Goal: Transaction & Acquisition: Purchase product/service

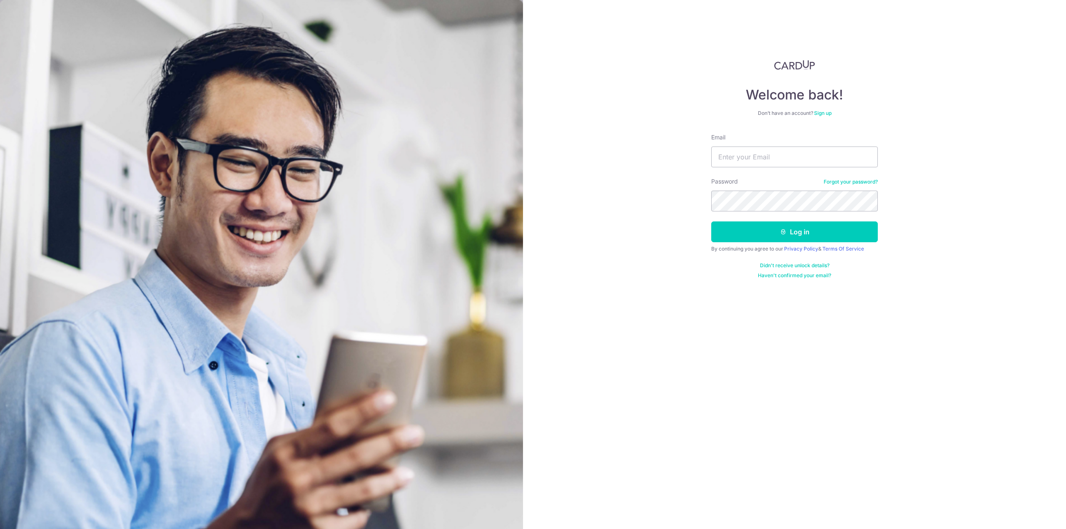
type input "verrelltan@gmail.com"
click at [787, 233] on icon "submit" at bounding box center [783, 232] width 7 height 7
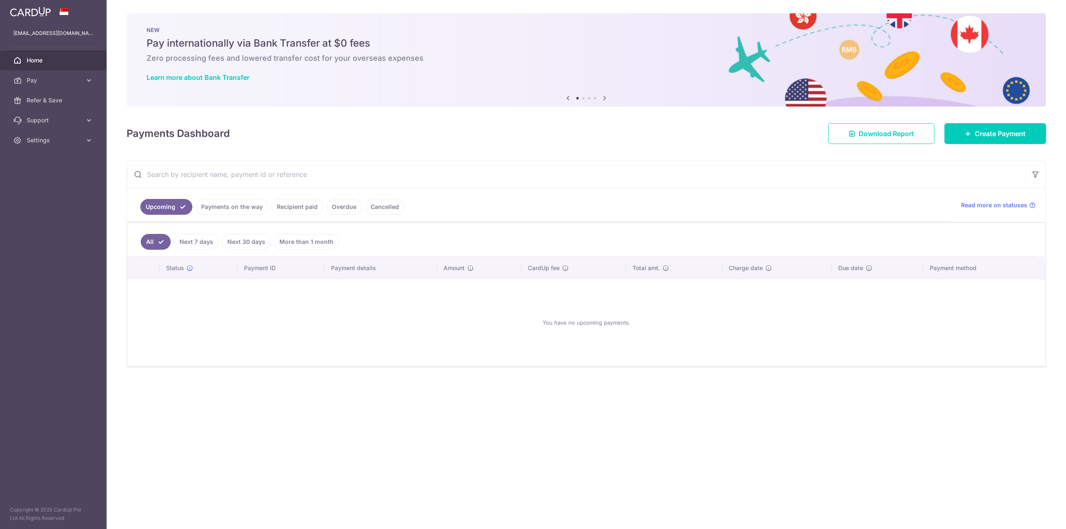
click at [295, 206] on link "Recipient paid" at bounding box center [298, 207] width 52 height 16
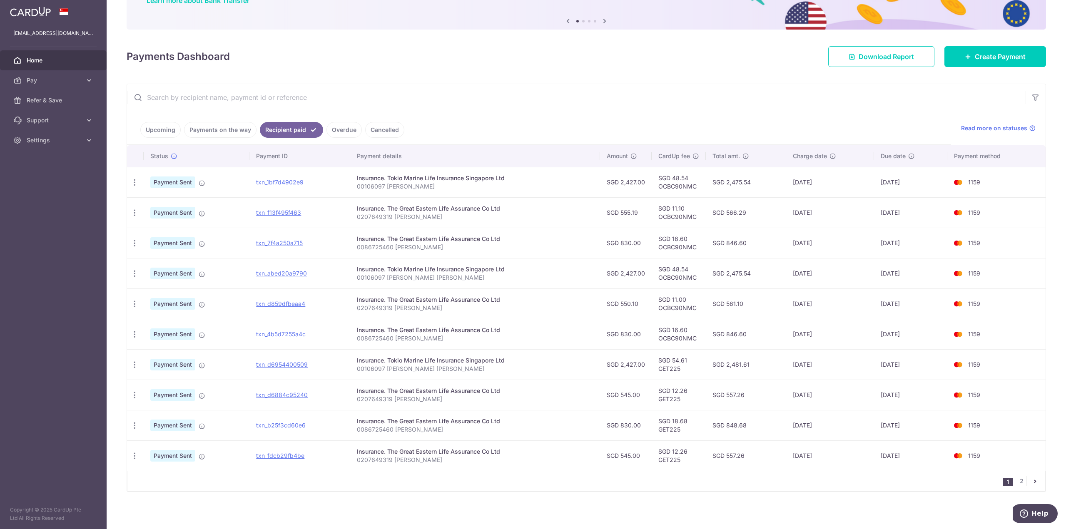
scroll to position [79, 0]
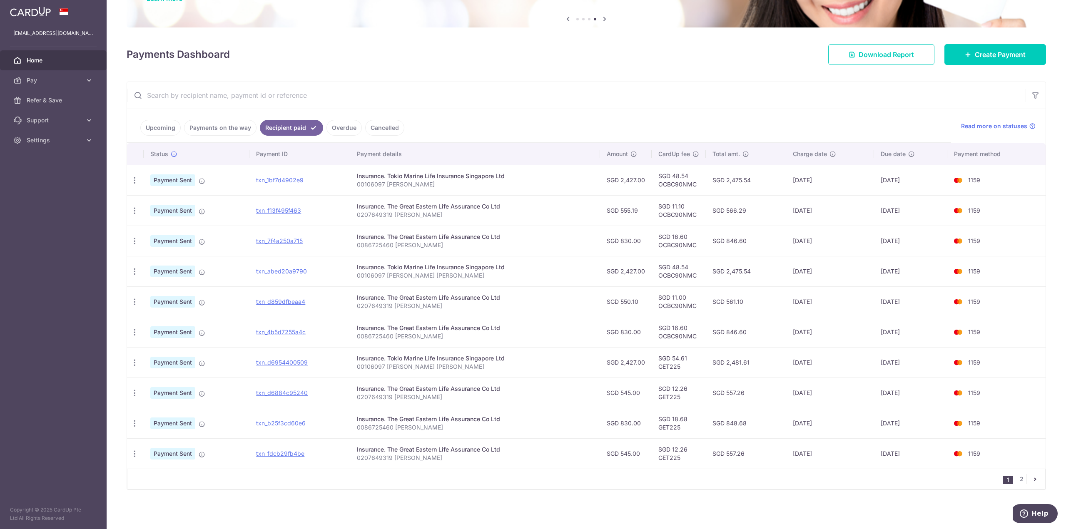
click at [159, 129] on link "Upcoming" at bounding box center [160, 128] width 40 height 16
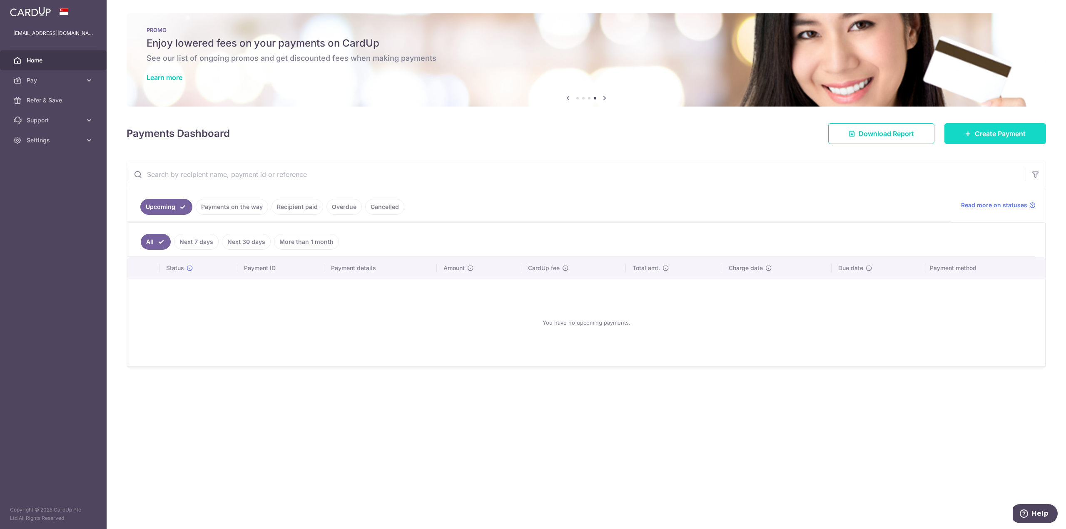
click at [997, 130] on span "Create Payment" at bounding box center [1000, 134] width 51 height 10
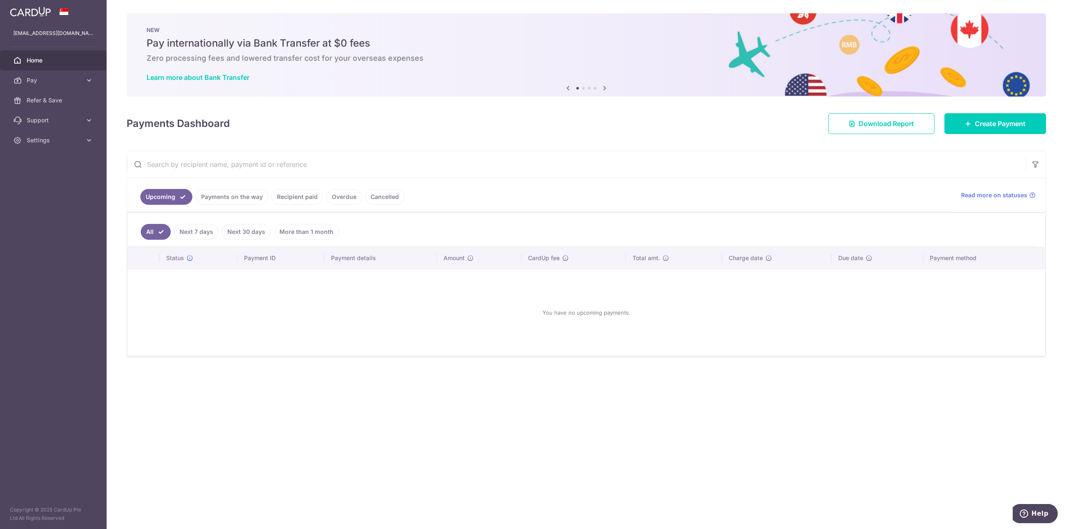
click at [296, 195] on link "Recipient paid" at bounding box center [298, 197] width 52 height 16
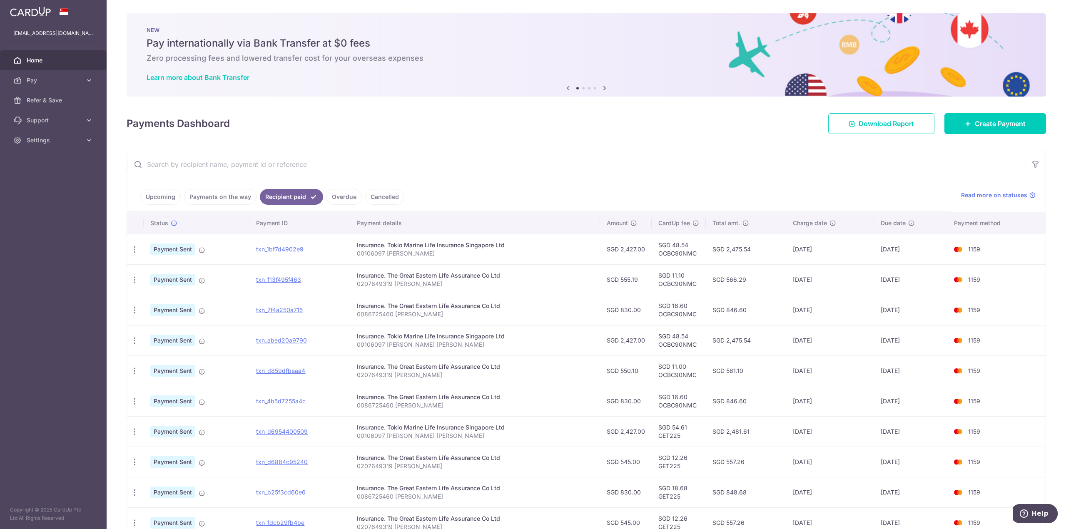
click at [160, 198] on link "Upcoming" at bounding box center [160, 197] width 40 height 16
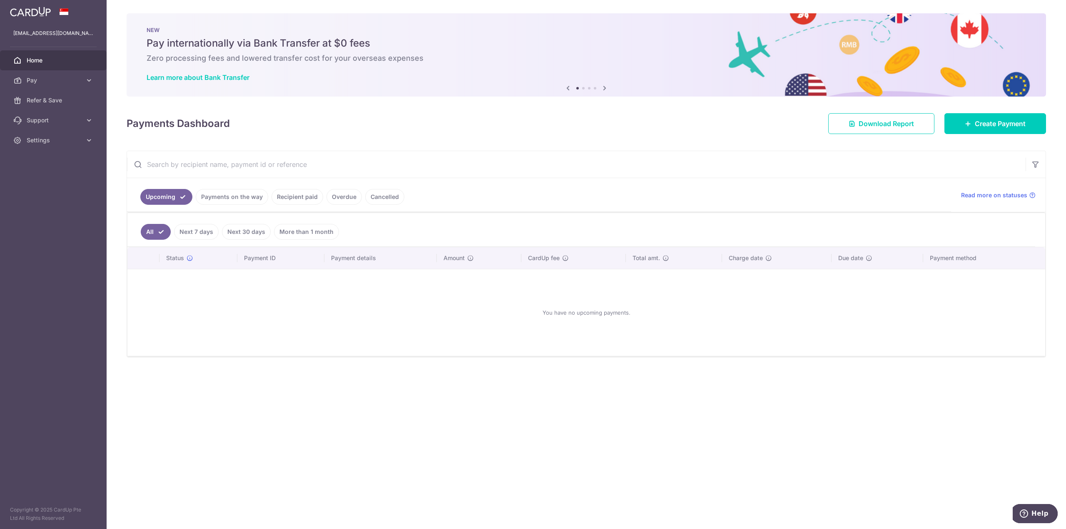
click at [302, 197] on link "Recipient paid" at bounding box center [298, 197] width 52 height 16
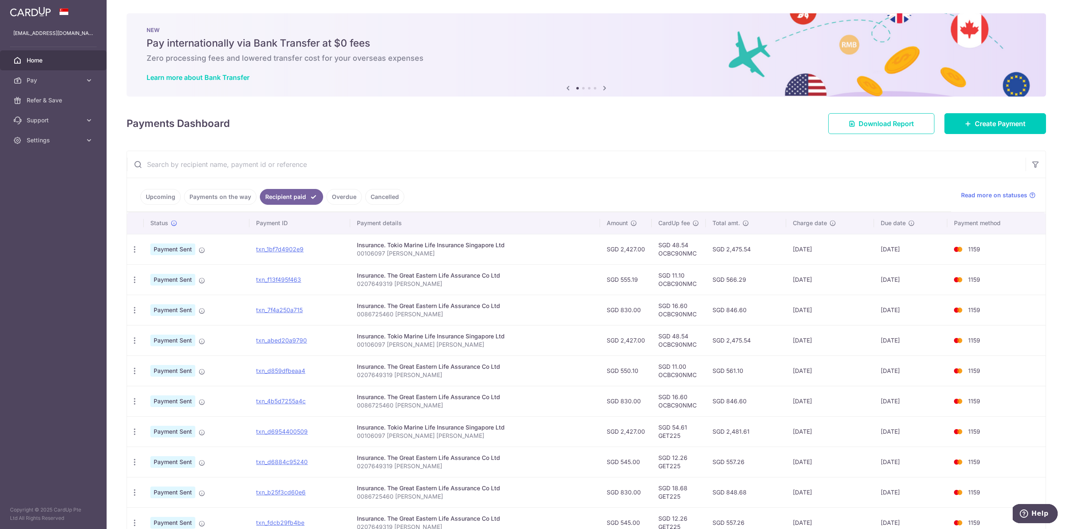
click at [160, 196] on link "Upcoming" at bounding box center [160, 197] width 40 height 16
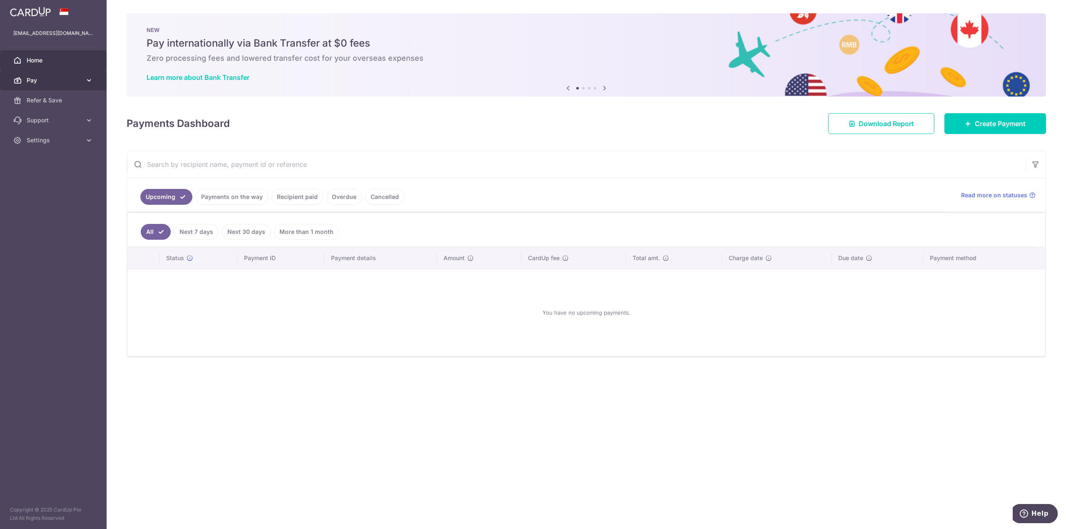
click at [60, 77] on span "Pay" at bounding box center [54, 80] width 55 height 8
click at [51, 100] on span "Payments" at bounding box center [54, 100] width 55 height 8
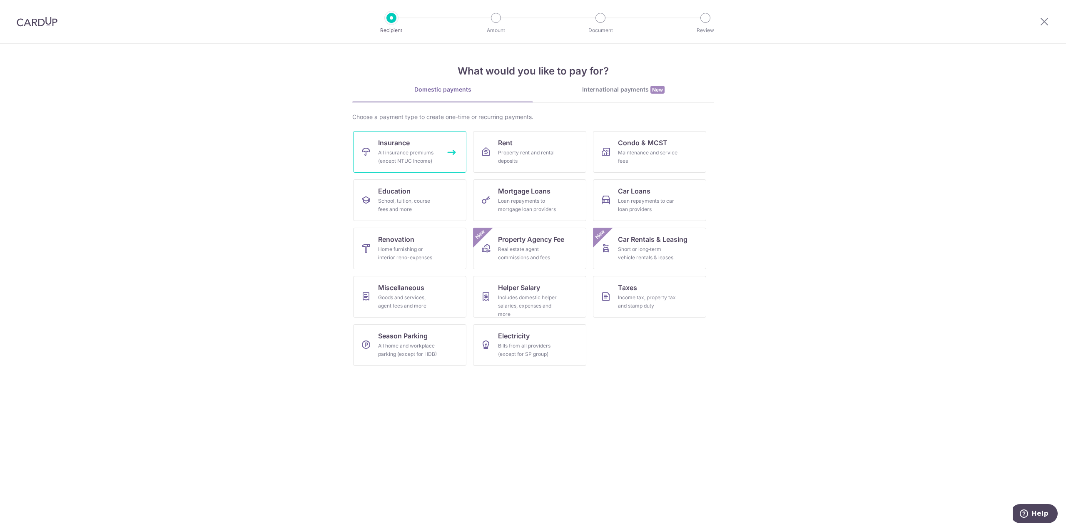
click at [404, 145] on span "Insurance" at bounding box center [394, 143] width 32 height 10
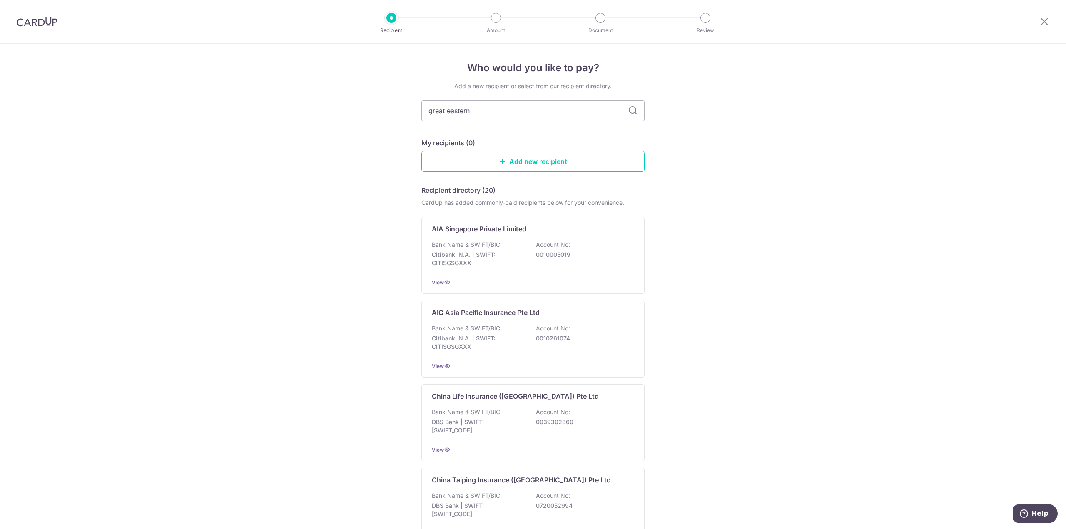
type input "great eastern"
click at [632, 110] on icon at bounding box center [633, 111] width 10 height 10
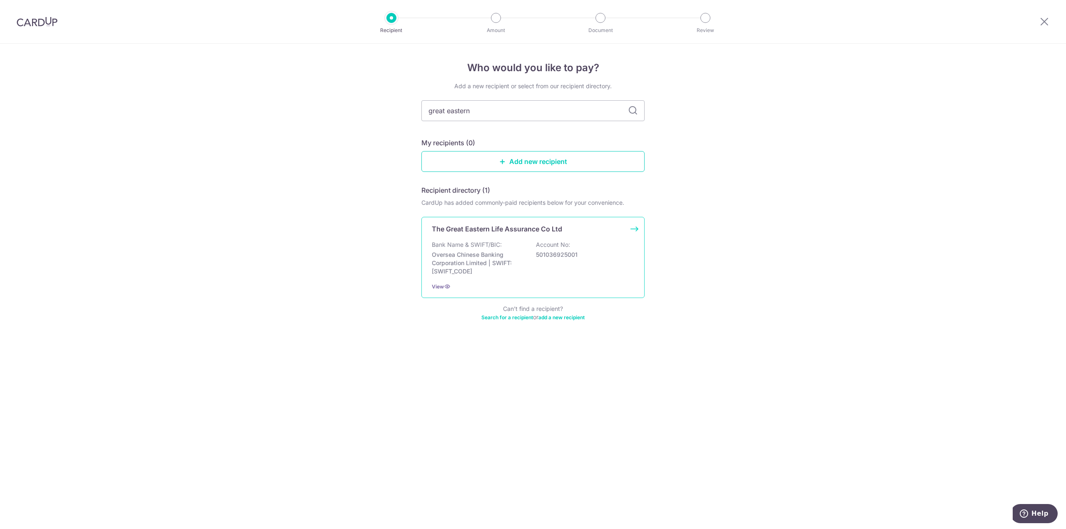
click at [524, 239] on div "The Great Eastern Life Assurance Co Ltd Bank Name & SWIFT/BIC: Oversea Chinese …" at bounding box center [533, 257] width 223 height 81
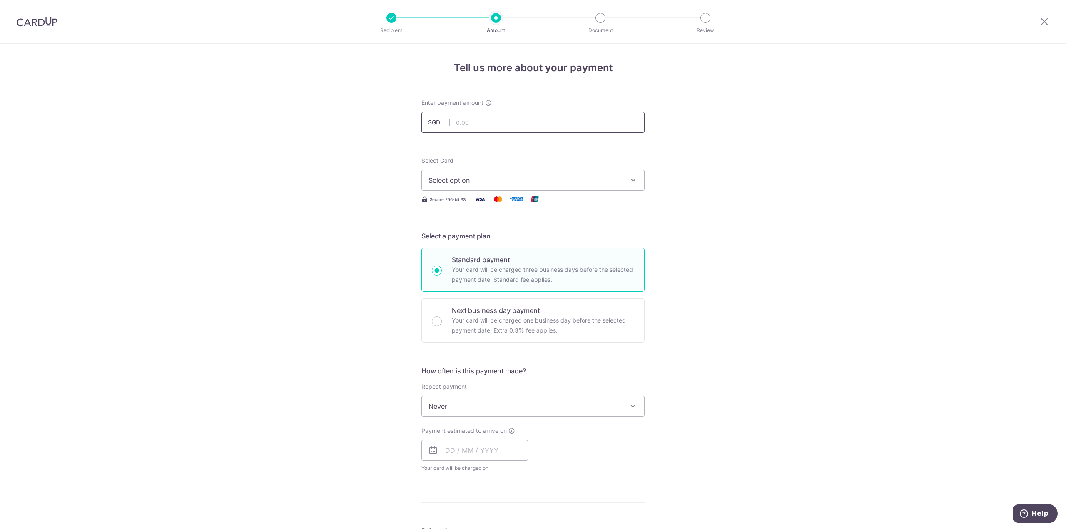
click at [501, 127] on input "text" at bounding box center [533, 122] width 223 height 21
type input "830.00"
click at [755, 190] on div "Tell us more about your payment Enter payment amount SGD 830.00 830.00 Select C…" at bounding box center [533, 421] width 1066 height 754
click at [631, 181] on icon "button" at bounding box center [633, 180] width 8 height 8
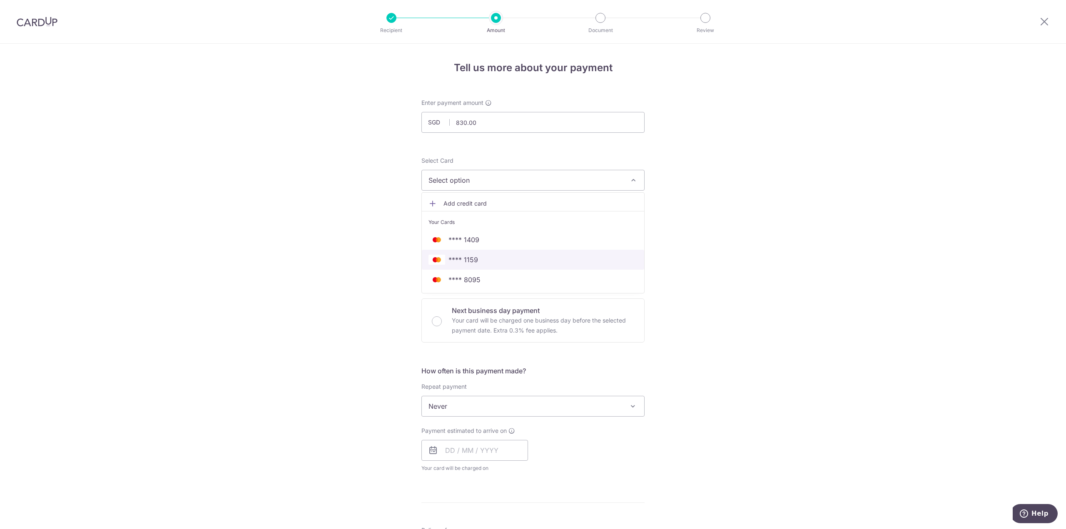
click at [512, 262] on span "**** 1159" at bounding box center [533, 260] width 209 height 10
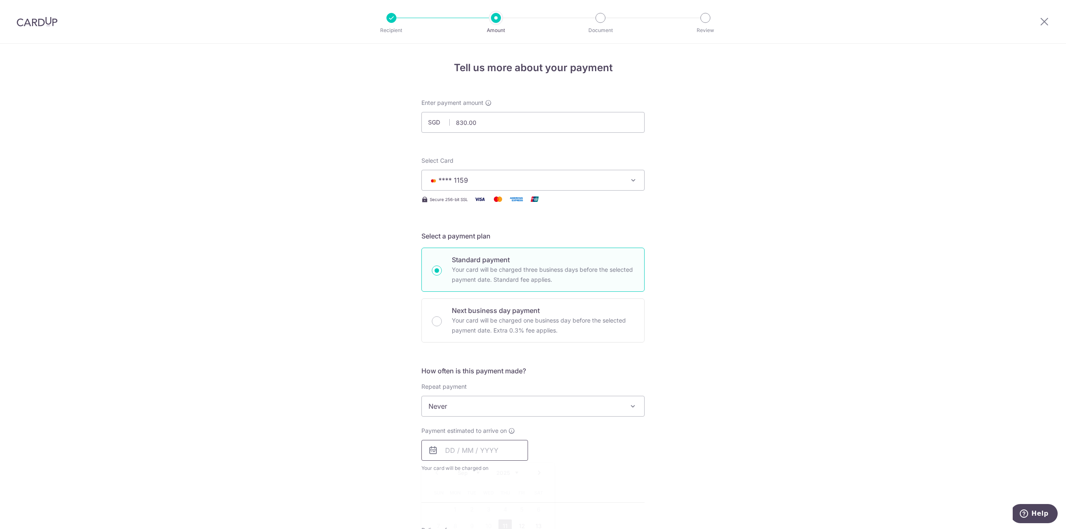
click at [503, 450] on input "text" at bounding box center [475, 450] width 107 height 21
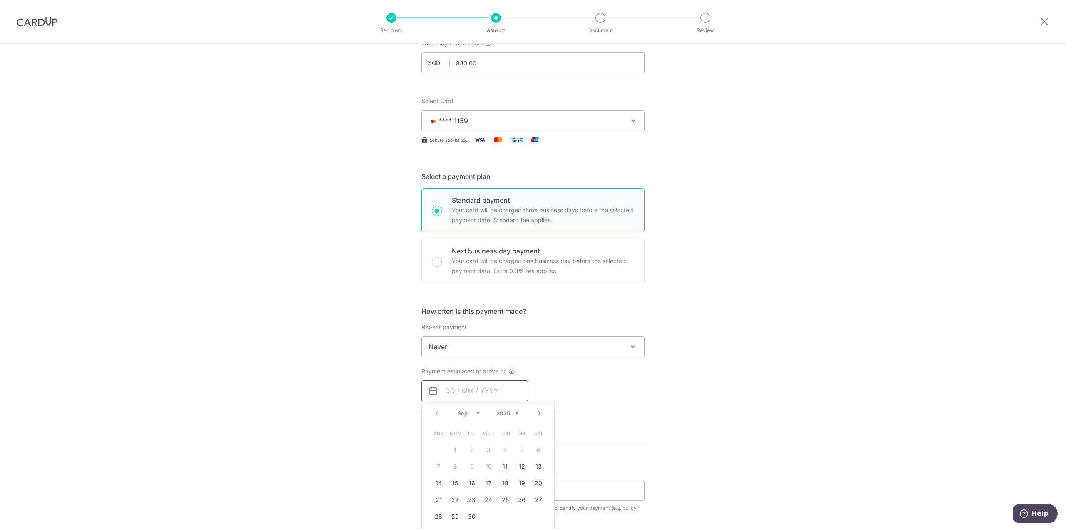
scroll to position [83, 0]
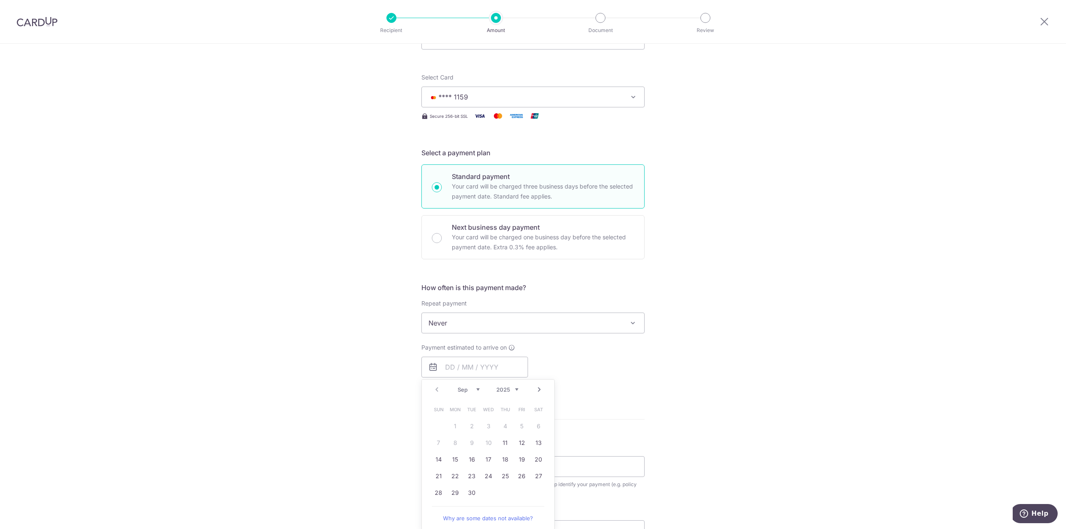
click at [648, 438] on div "Tell us more about your payment Enter payment amount SGD 830.00 830.00 Select C…" at bounding box center [533, 337] width 1066 height 754
click at [494, 372] on input "text" at bounding box center [475, 367] width 107 height 21
click at [539, 390] on link "Next" at bounding box center [539, 390] width 10 height 10
click at [519, 492] on link "31" at bounding box center [521, 493] width 13 height 13
type input "[DATE]"
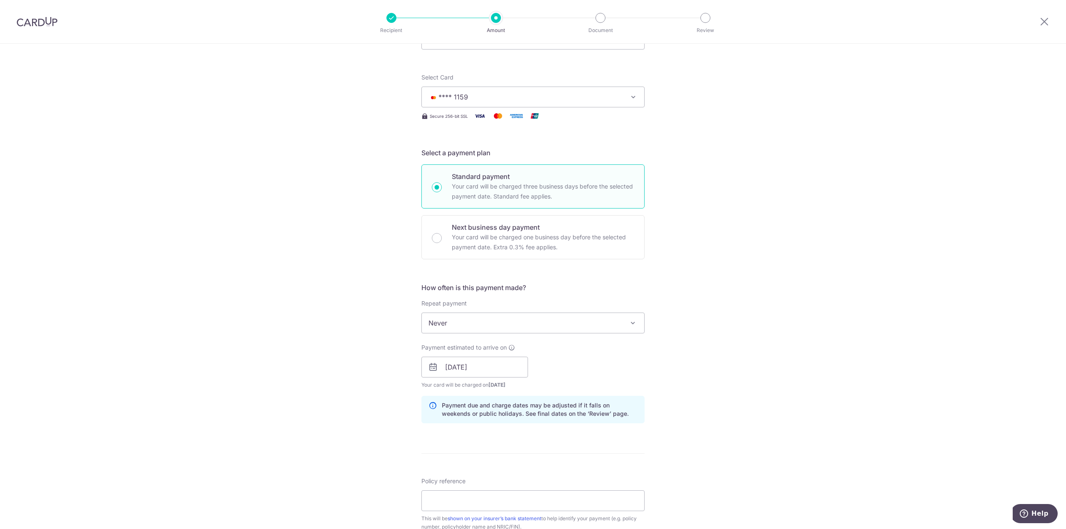
click at [690, 367] on div "Tell us more about your payment Enter payment amount SGD 830.00 830.00 Select C…" at bounding box center [533, 354] width 1066 height 788
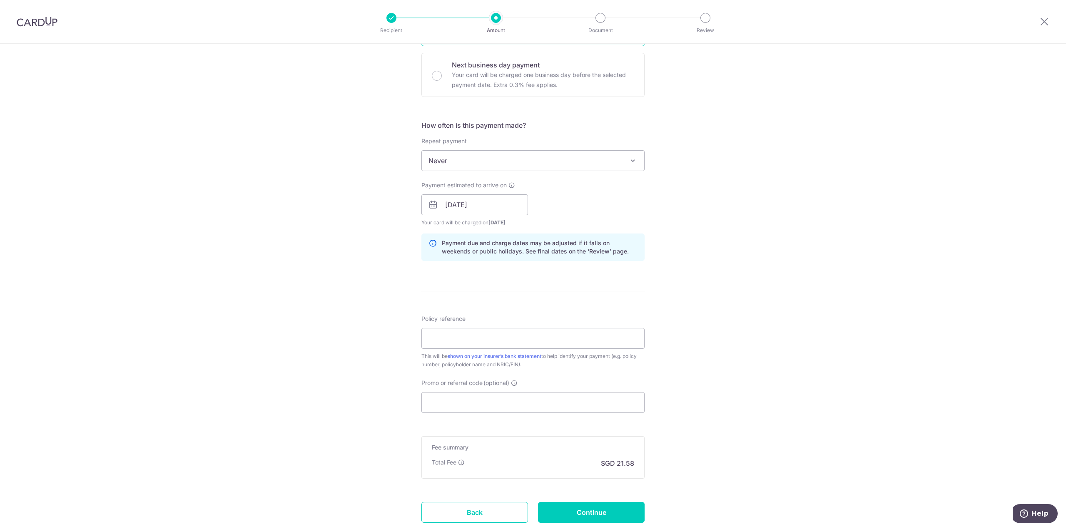
scroll to position [250, 0]
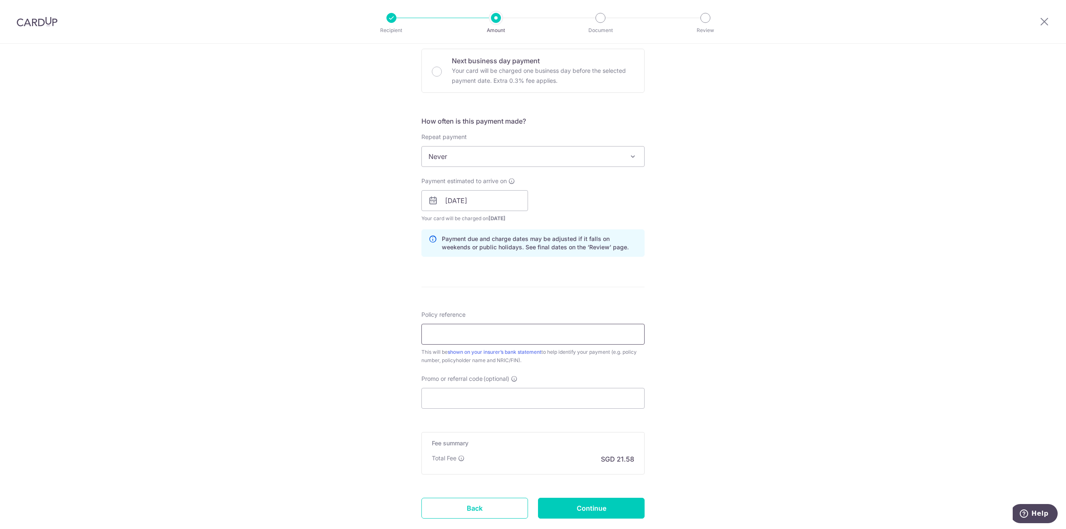
click at [520, 340] on input "Policy reference" at bounding box center [533, 334] width 223 height 21
type input "0086725460 [PERSON_NAME]"
click at [543, 393] on input "Promo or referral code (optional)" at bounding box center [533, 398] width 223 height 21
paste input "OCBC90NMC"
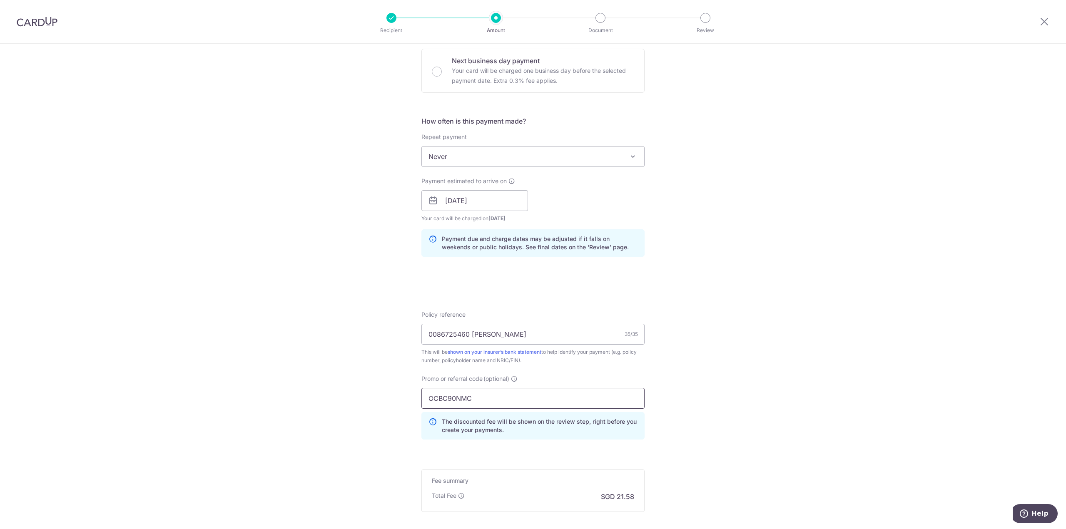
type input "OCBC90NMC"
click at [800, 311] on div "Tell us more about your payment Enter payment amount SGD 830.00 830.00 Select C…" at bounding box center [533, 206] width 1066 height 825
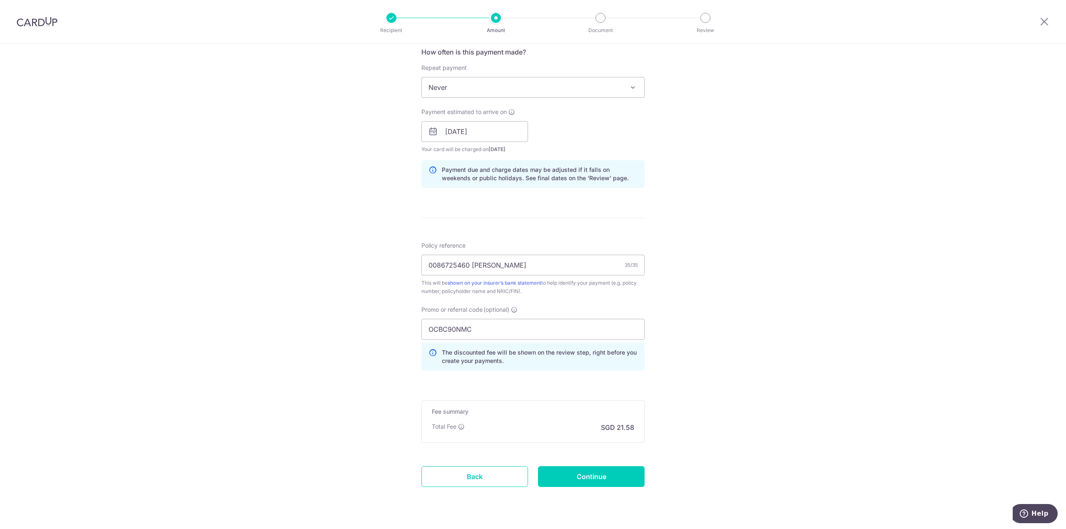
scroll to position [340, 0]
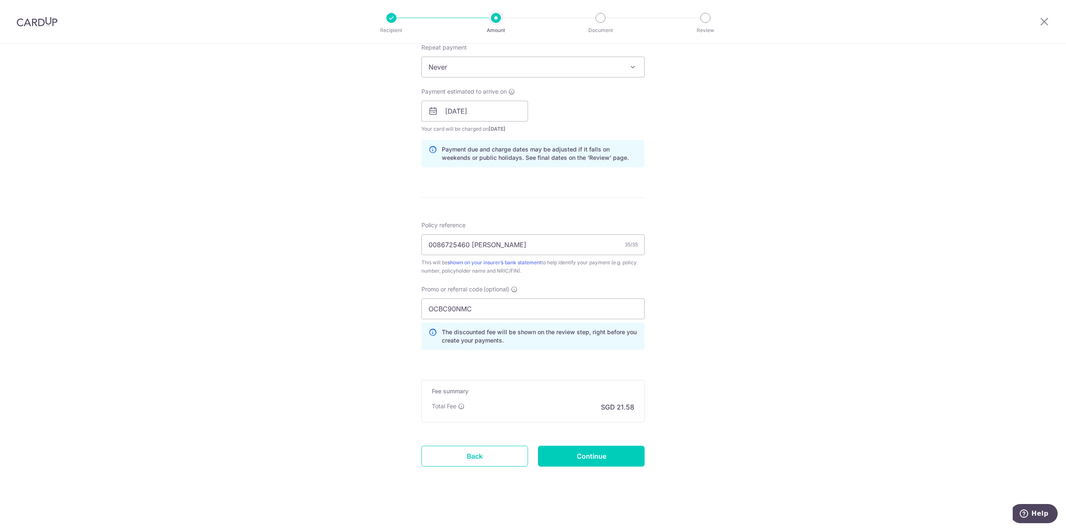
click at [742, 331] on div "Tell us more about your payment Enter payment amount SGD 830.00 830.00 Select C…" at bounding box center [533, 116] width 1066 height 825
click at [714, 339] on div "Tell us more about your payment Enter payment amount SGD 830.00 830.00 Select C…" at bounding box center [533, 116] width 1066 height 825
click at [605, 456] on input "Continue" at bounding box center [591, 456] width 107 height 21
type input "Create Schedule"
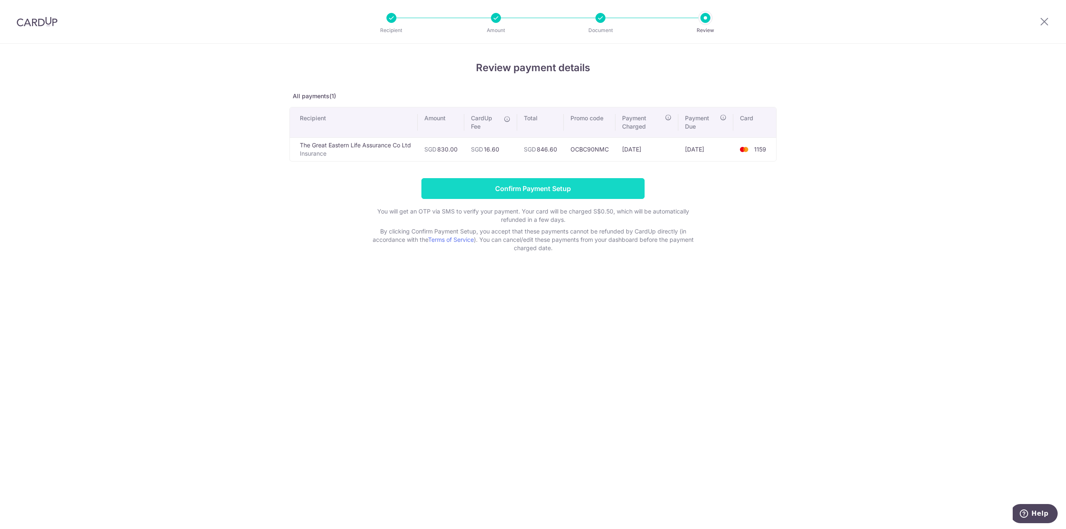
click at [540, 187] on input "Confirm Payment Setup" at bounding box center [533, 188] width 223 height 21
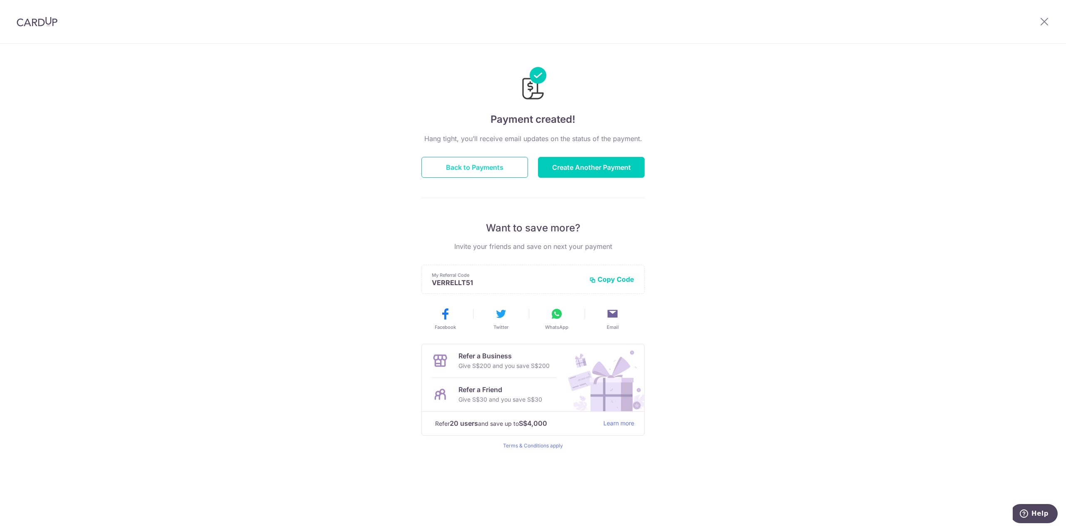
click at [447, 165] on button "Back to Payments" at bounding box center [475, 167] width 107 height 21
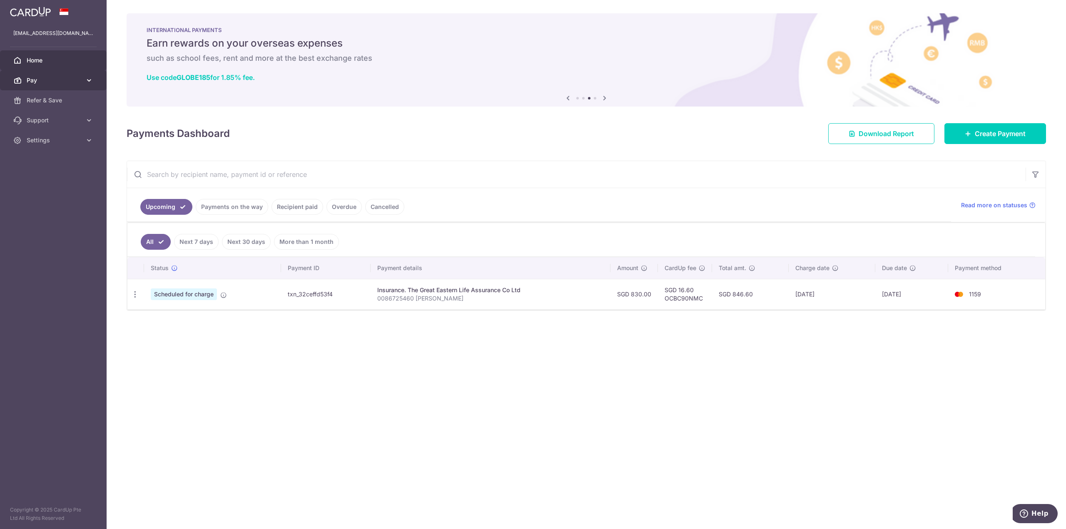
click at [83, 78] on link "Pay" at bounding box center [53, 80] width 107 height 20
click at [53, 139] on span "Cards" at bounding box center [54, 140] width 55 height 8
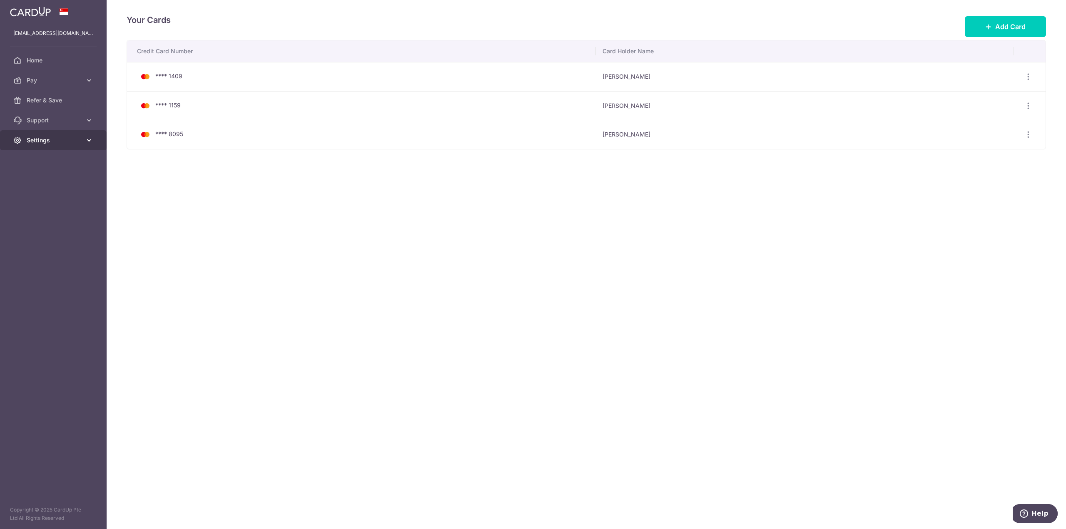
click at [85, 143] on link "Settings" at bounding box center [53, 140] width 107 height 20
click at [21, 60] on icon at bounding box center [17, 60] width 8 height 8
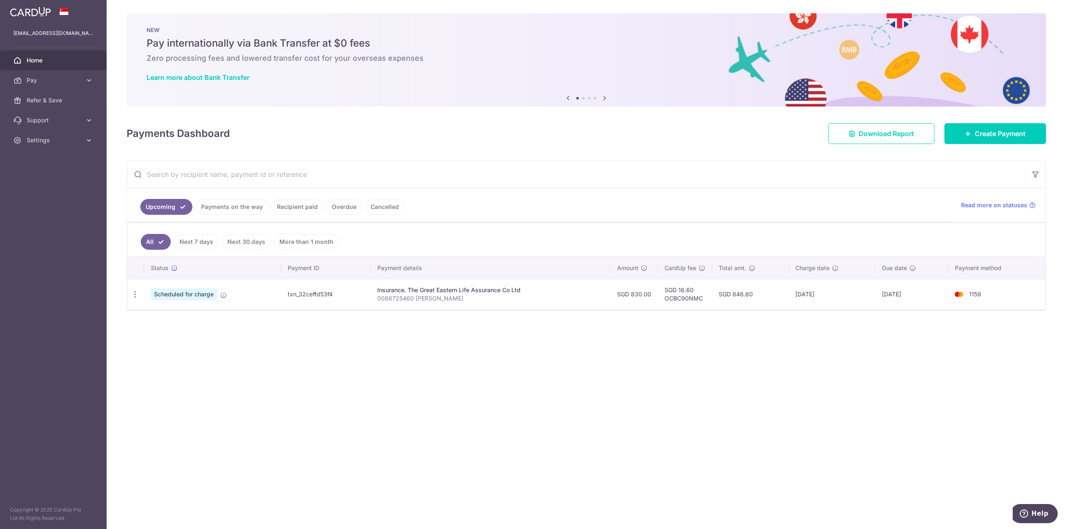
click at [297, 200] on link "Recipient paid" at bounding box center [298, 207] width 52 height 16
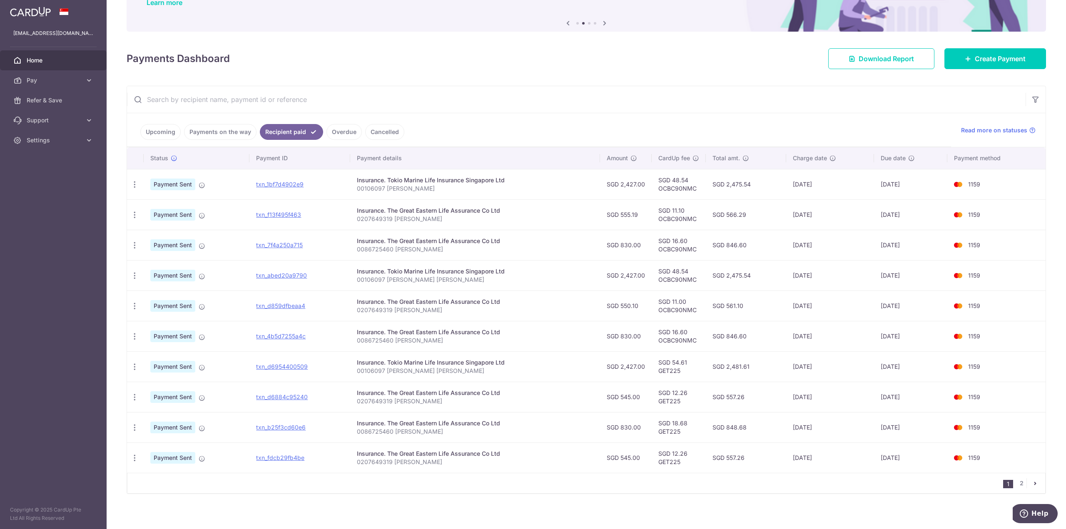
scroll to position [79, 0]
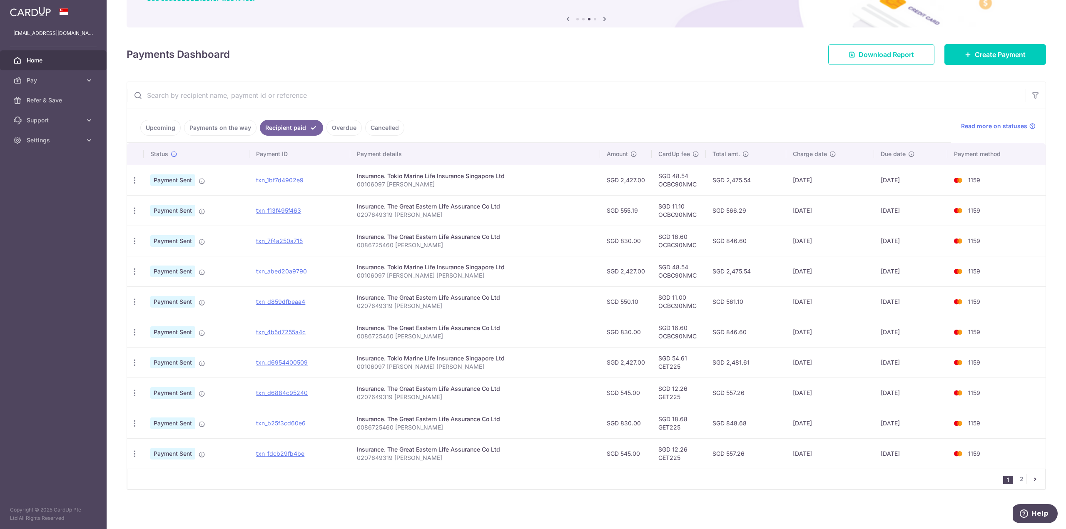
click at [152, 126] on link "Upcoming" at bounding box center [160, 128] width 40 height 16
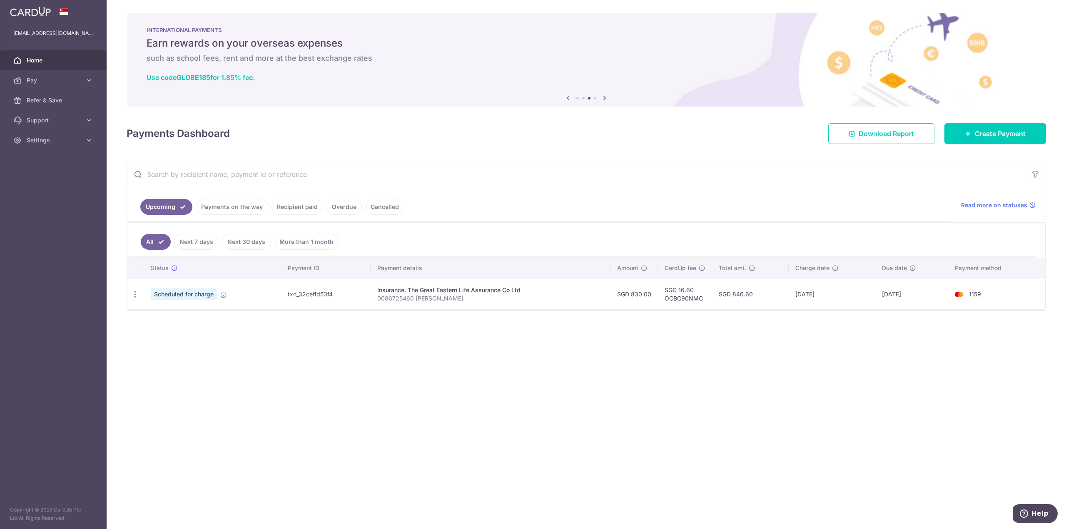
click at [236, 208] on link "Payments on the way" at bounding box center [232, 207] width 72 height 16
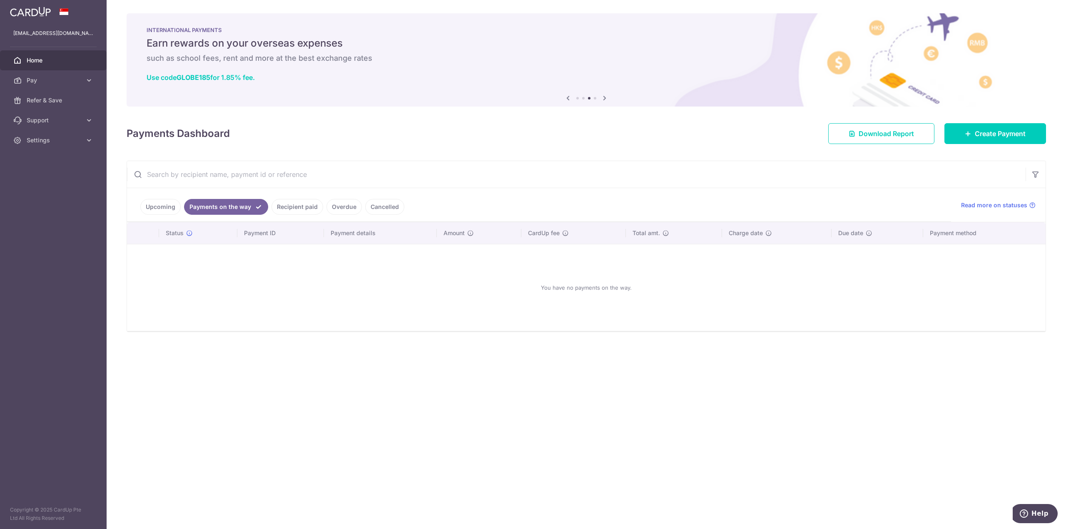
click at [165, 207] on link "Upcoming" at bounding box center [160, 207] width 40 height 16
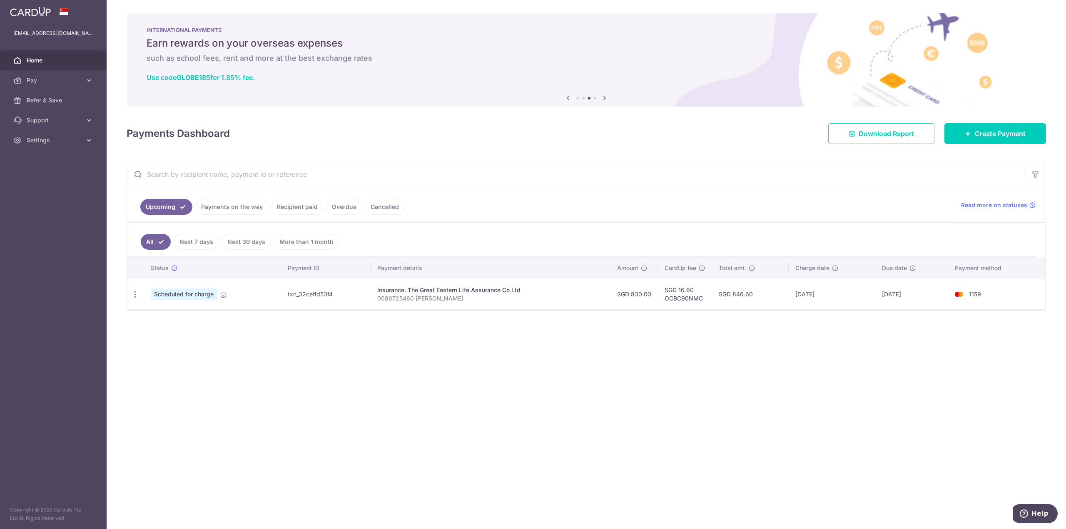
click at [374, 206] on link "Cancelled" at bounding box center [384, 207] width 39 height 16
